Goal: Information Seeking & Learning: Understand process/instructions

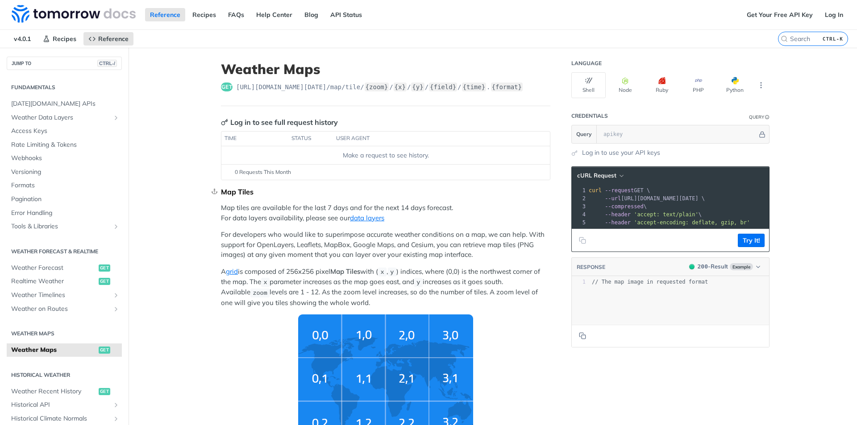
click at [384, 187] on div "Map Tiles" at bounding box center [385, 191] width 329 height 9
click at [472, 89] on span "[URL][DOMAIN_NAME][DATE] /map/tile/ {zoom} / {x} / {y} / {field} / {time} . {fo…" at bounding box center [379, 87] width 287 height 9
drag, startPoint x: 513, startPoint y: 85, endPoint x: 228, endPoint y: 91, distance: 285.2
click at [228, 91] on div "get [URL][DOMAIN_NAME][DATE] /map/tile/ {zoom} / {x} / {y} / {field} / {time} .…" at bounding box center [385, 87] width 329 height 9
copy div "[URL][DOMAIN_NAME][DATE] /map/tile/ {zoom} / {x} / {y} / {field} / {time} . {fo…"
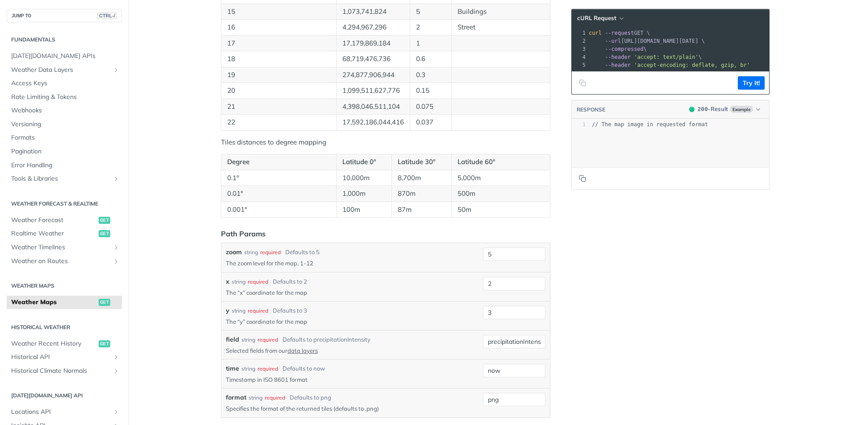
scroll to position [893, 0]
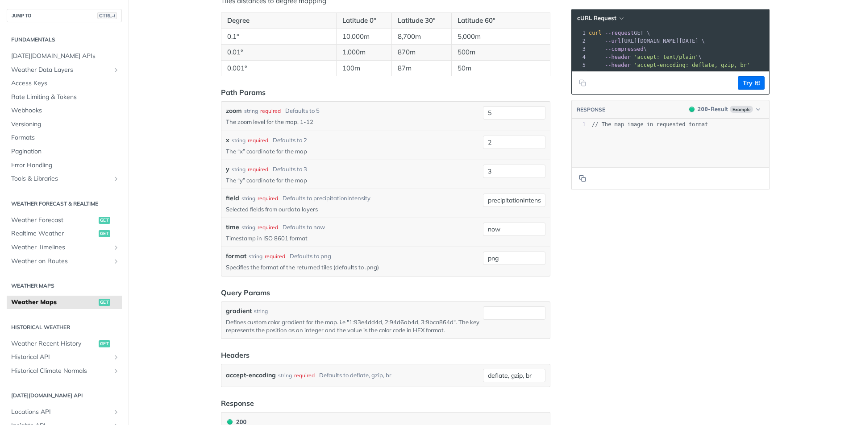
click at [230, 199] on label "field" at bounding box center [232, 198] width 13 height 9
click at [483, 199] on input "precipitationIntensity" at bounding box center [514, 200] width 62 height 13
click at [350, 205] on p "Selected fields from our data layers" at bounding box center [352, 209] width 253 height 8
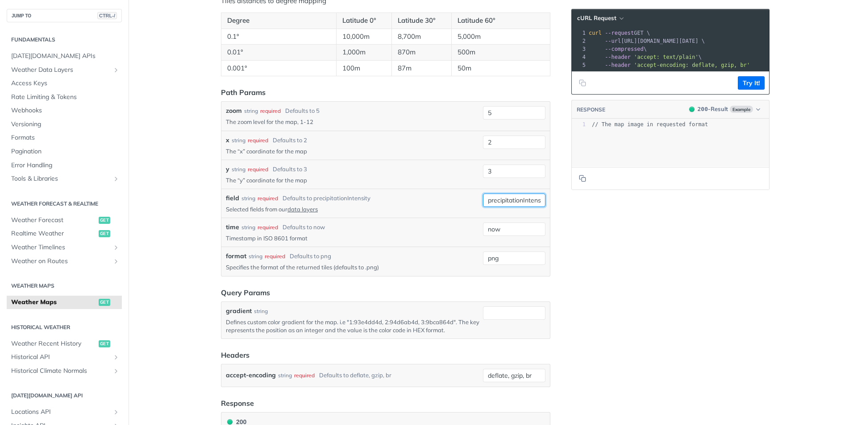
click at [495, 195] on input "precipitationIntensity" at bounding box center [514, 200] width 62 height 13
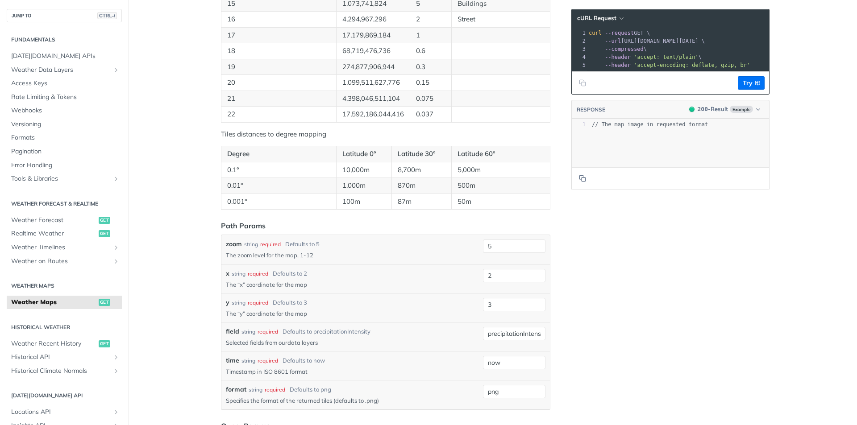
scroll to position [803, 0]
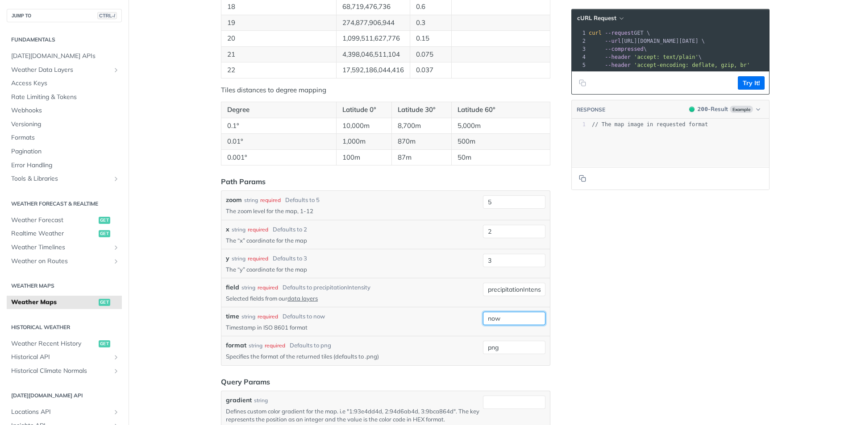
drag, startPoint x: 498, startPoint y: 319, endPoint x: 474, endPoint y: 319, distance: 25.0
click at [474, 319] on div "time string required Defaults to now Timestamp in ISO 8601 format now" at bounding box center [386, 322] width 320 height 20
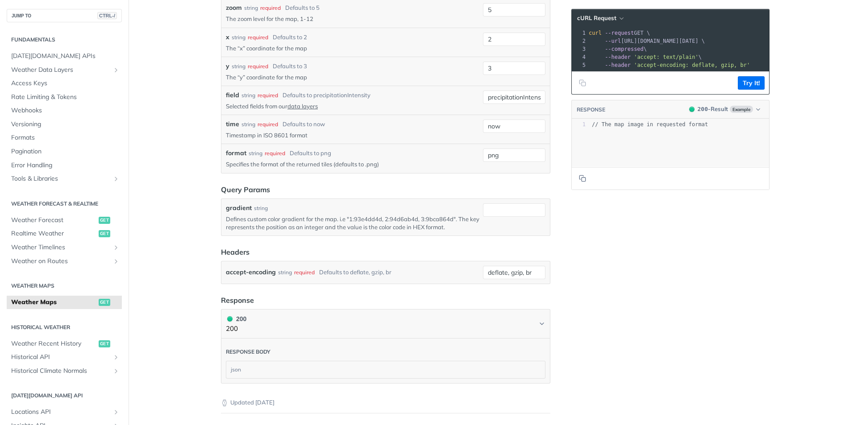
scroll to position [974, 0]
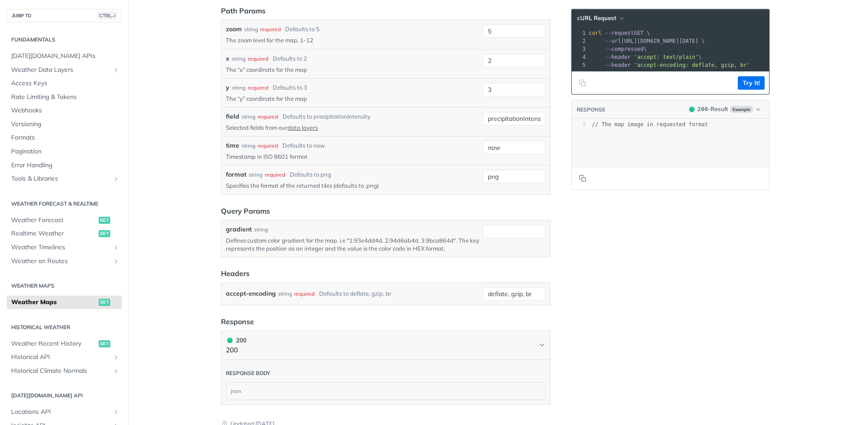
click at [233, 226] on label "gradient" at bounding box center [239, 229] width 26 height 9
click at [483, 226] on input "gradient" at bounding box center [514, 231] width 62 height 13
click at [234, 228] on label "gradient" at bounding box center [239, 229] width 26 height 9
click at [483, 228] on input "gradient" at bounding box center [514, 231] width 62 height 13
copy label "gradient"
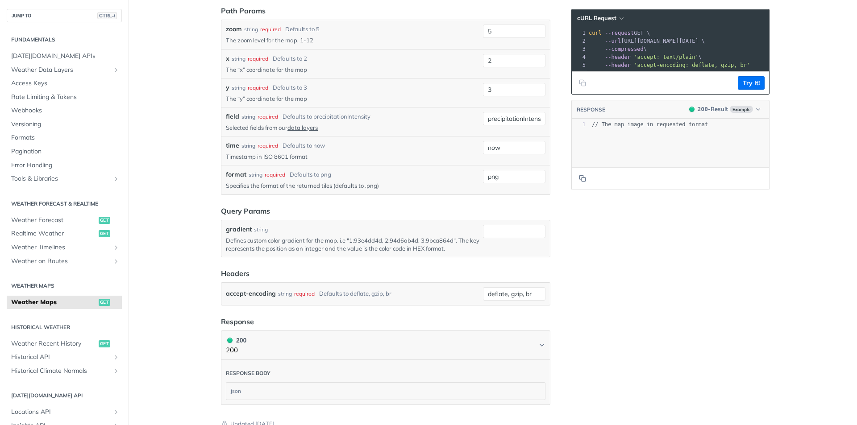
click at [287, 230] on div "gradient string" at bounding box center [352, 229] width 253 height 9
click at [447, 244] on p "Defines custom color gradient for the map. i.e "1:93e4dd4d, 2:94d6ab4d, 3:9bca8…" at bounding box center [352, 245] width 253 height 16
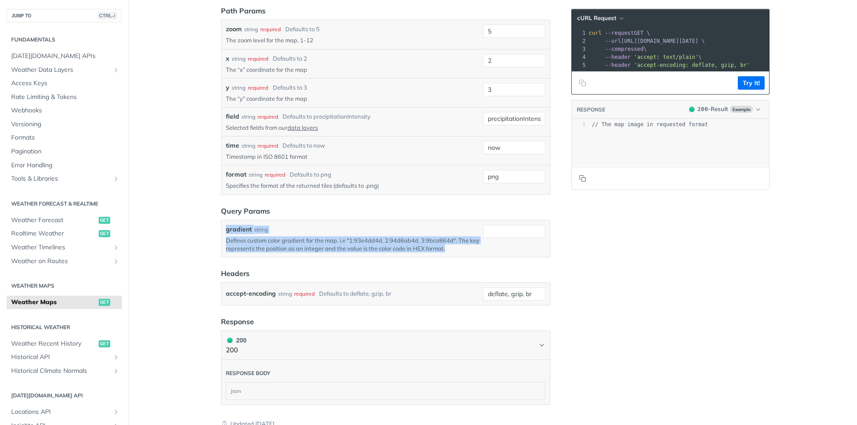
drag, startPoint x: 449, startPoint y: 245, endPoint x: 219, endPoint y: 228, distance: 230.0
click at [221, 228] on div "gradient string Defines custom color gradient for the map. i.e "1:93e4dd4d, 2:9…" at bounding box center [385, 238] width 328 height 37
copy div "gradient string Defines custom color gradient for the map. i.e "1:93e4dd4d, 2:9…"
click at [237, 226] on label "gradient" at bounding box center [239, 229] width 26 height 9
click at [483, 226] on input "gradient" at bounding box center [514, 231] width 62 height 13
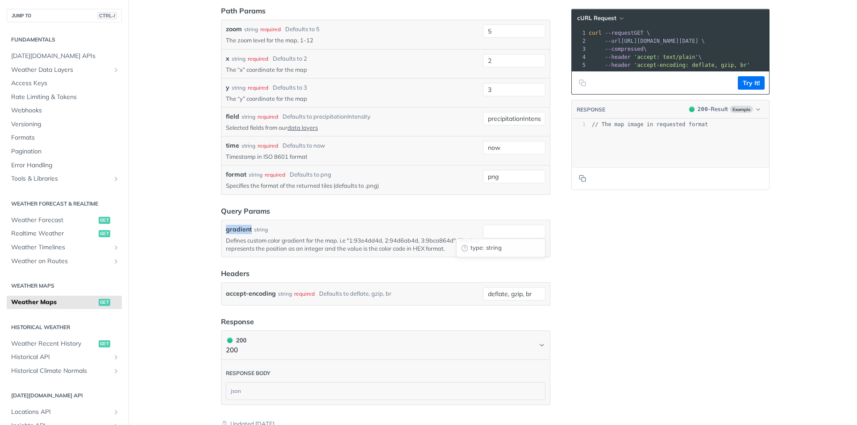
click at [237, 226] on label "gradient" at bounding box center [239, 229] width 26 height 9
click at [483, 226] on input "gradient" at bounding box center [514, 231] width 62 height 13
copy label "gradient"
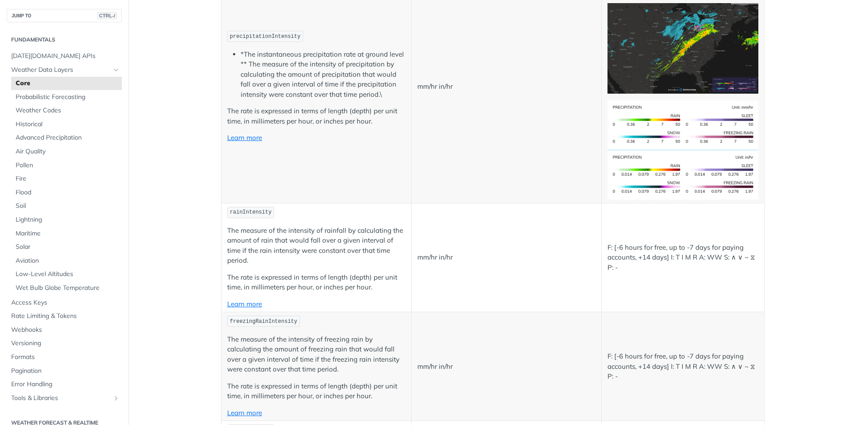
scroll to position [2187, 0]
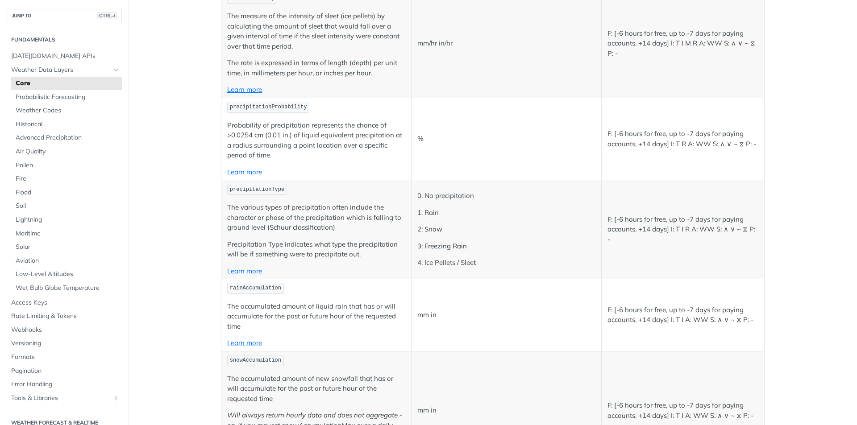
click at [259, 289] on span "rainAccumulation" at bounding box center [255, 288] width 51 height 6
copy span "rainAccumulation"
click at [208, 253] on article "Core Data Fields The Tomorrow.io REST Weather API provides the following inform…" at bounding box center [492, 391] width 571 height 5061
